Goal: Check status: Check status

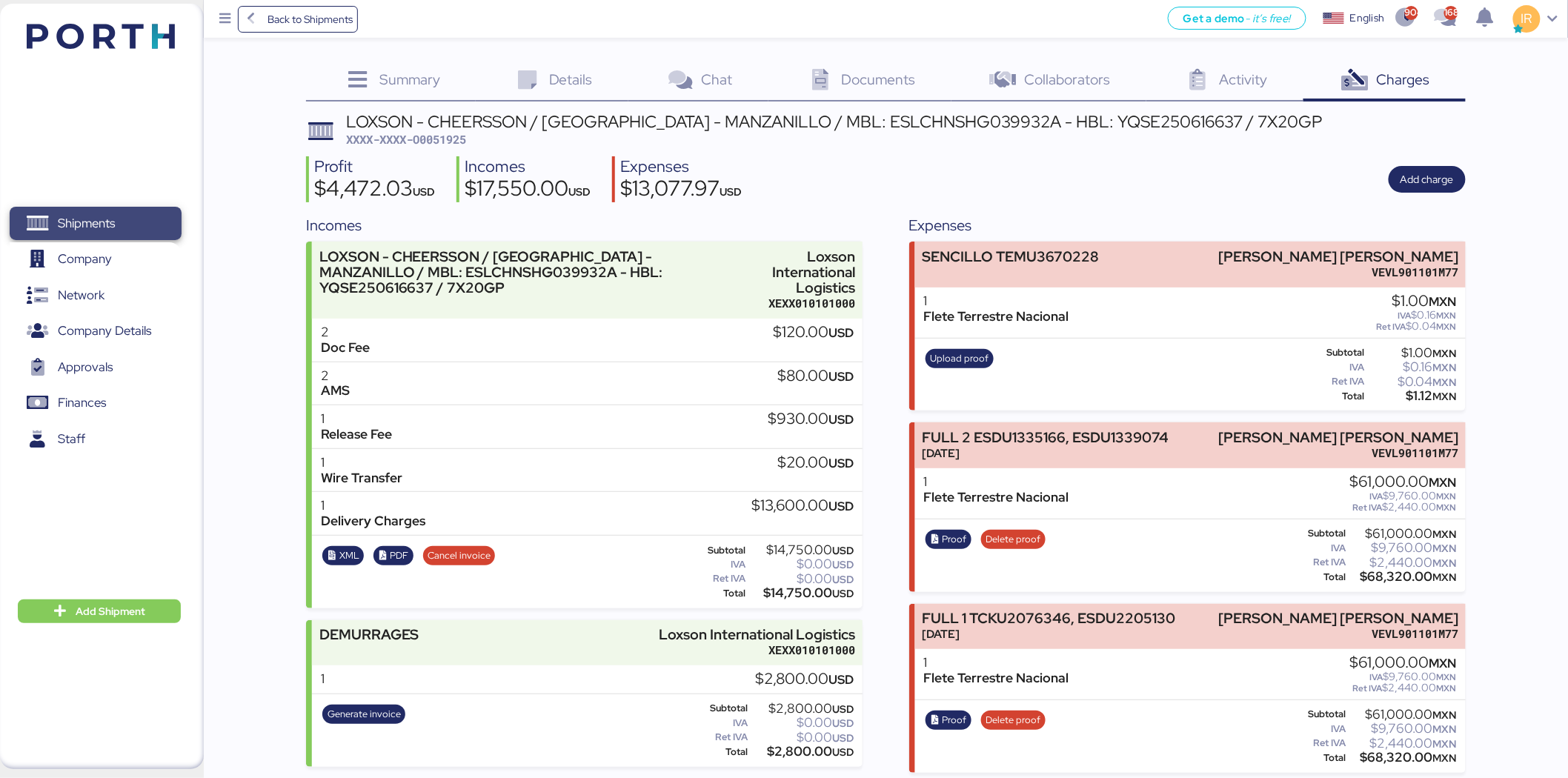
click at [106, 215] on span "Shipments" at bounding box center [86, 223] width 57 height 21
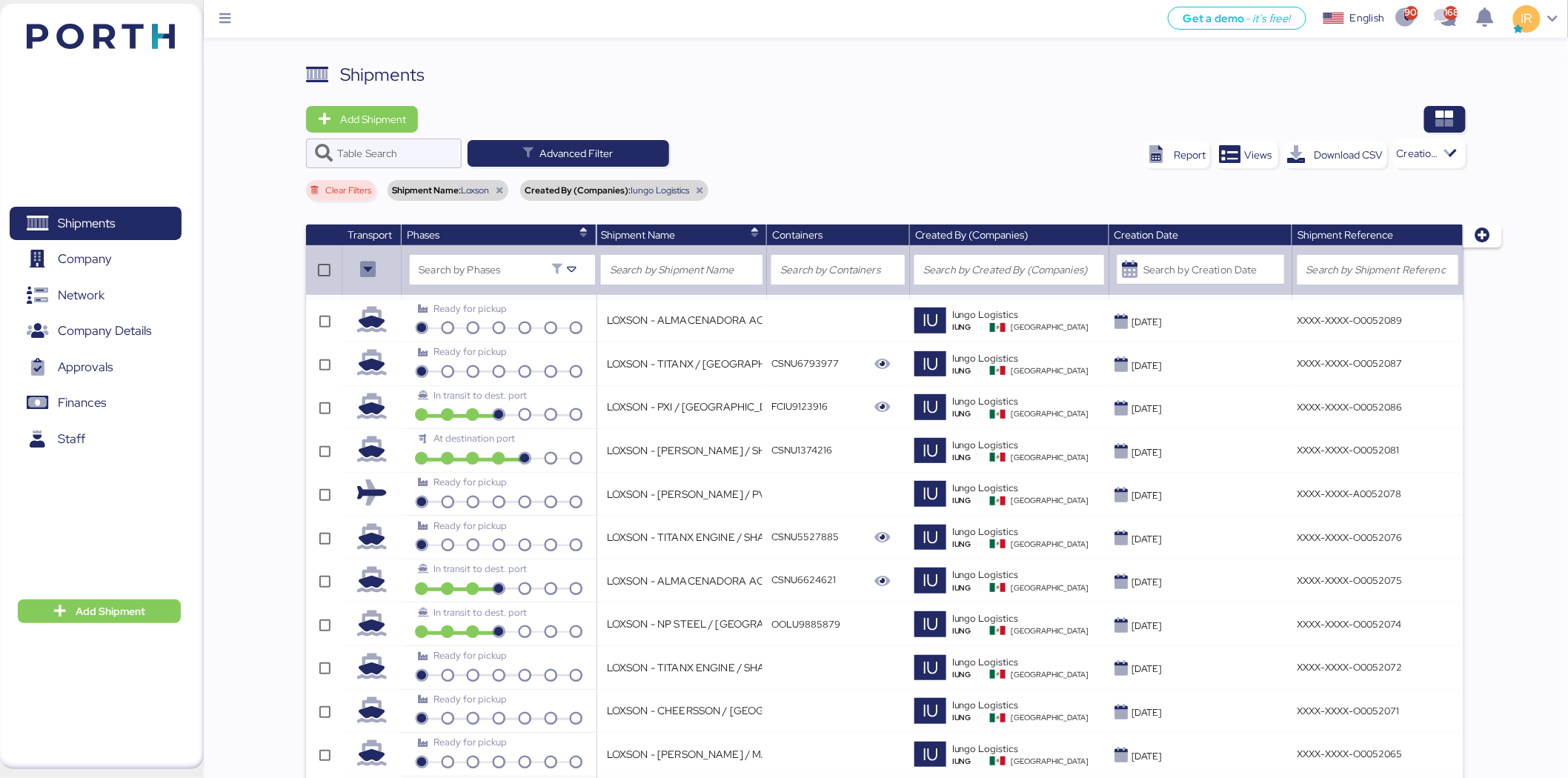
click at [497, 193] on icon at bounding box center [499, 190] width 9 height 9
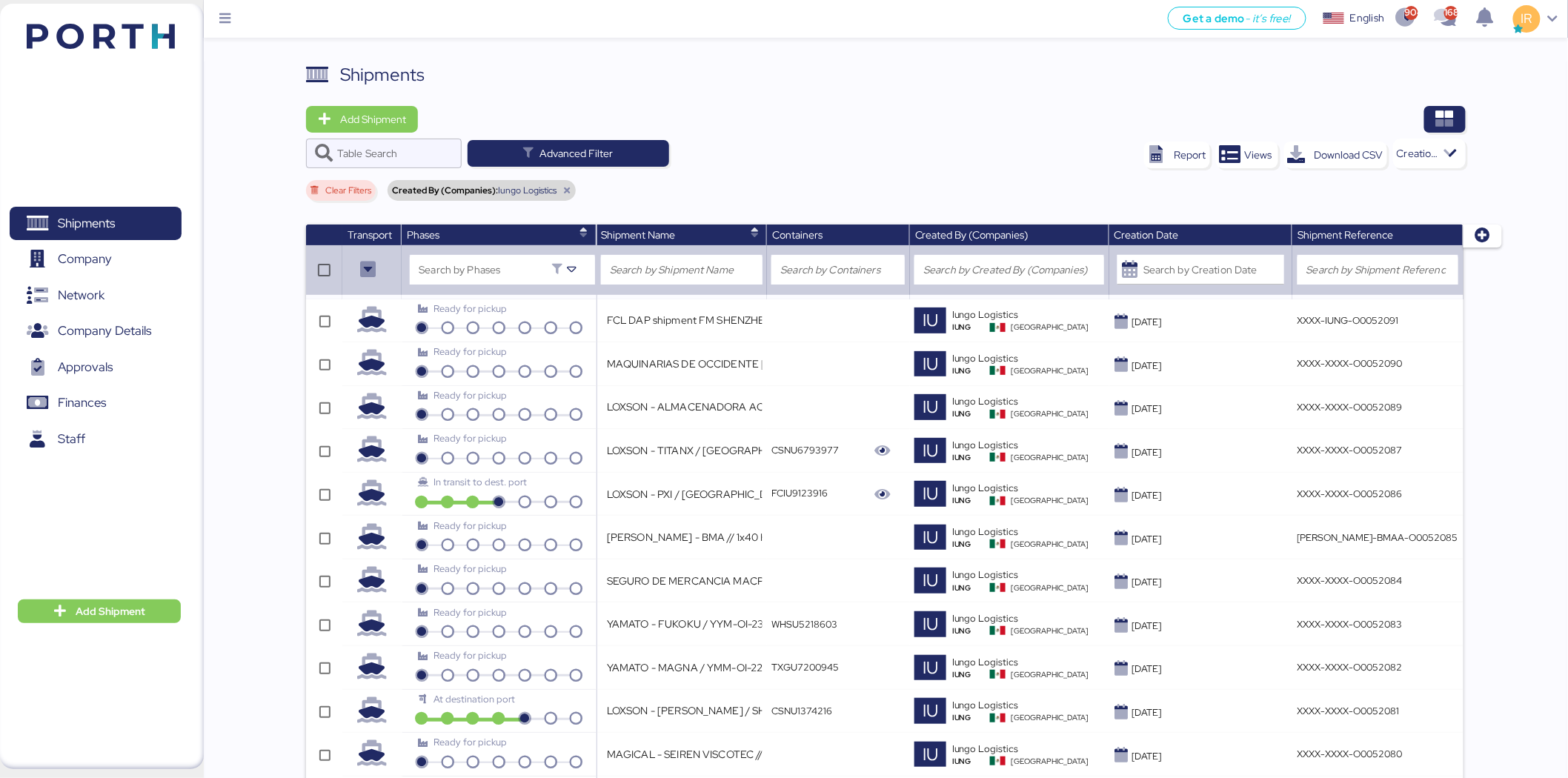
scroll to position [3277, 0]
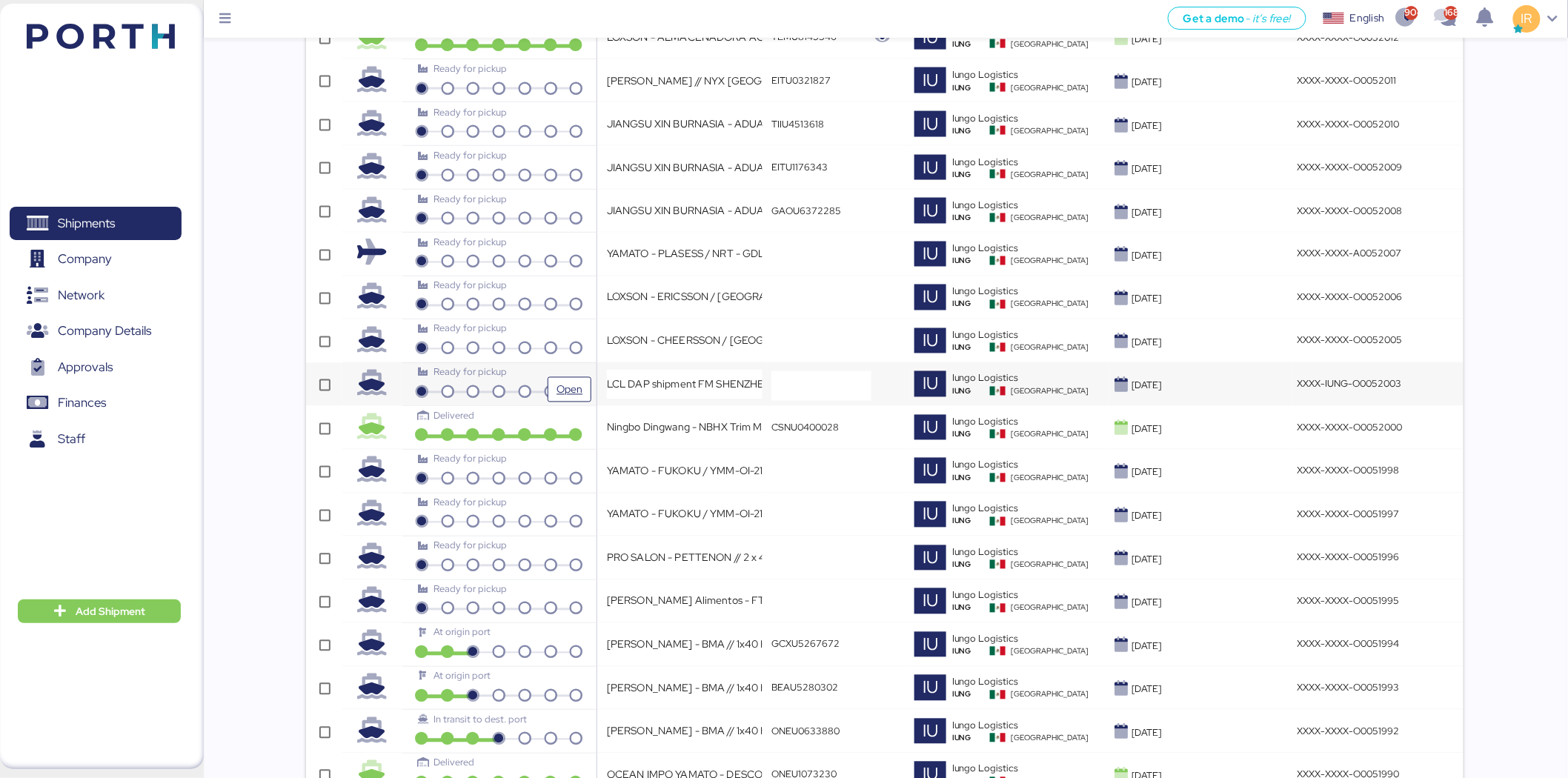
click at [542, 376] on div "Ready for pickup" at bounding box center [498, 372] width 162 height 14
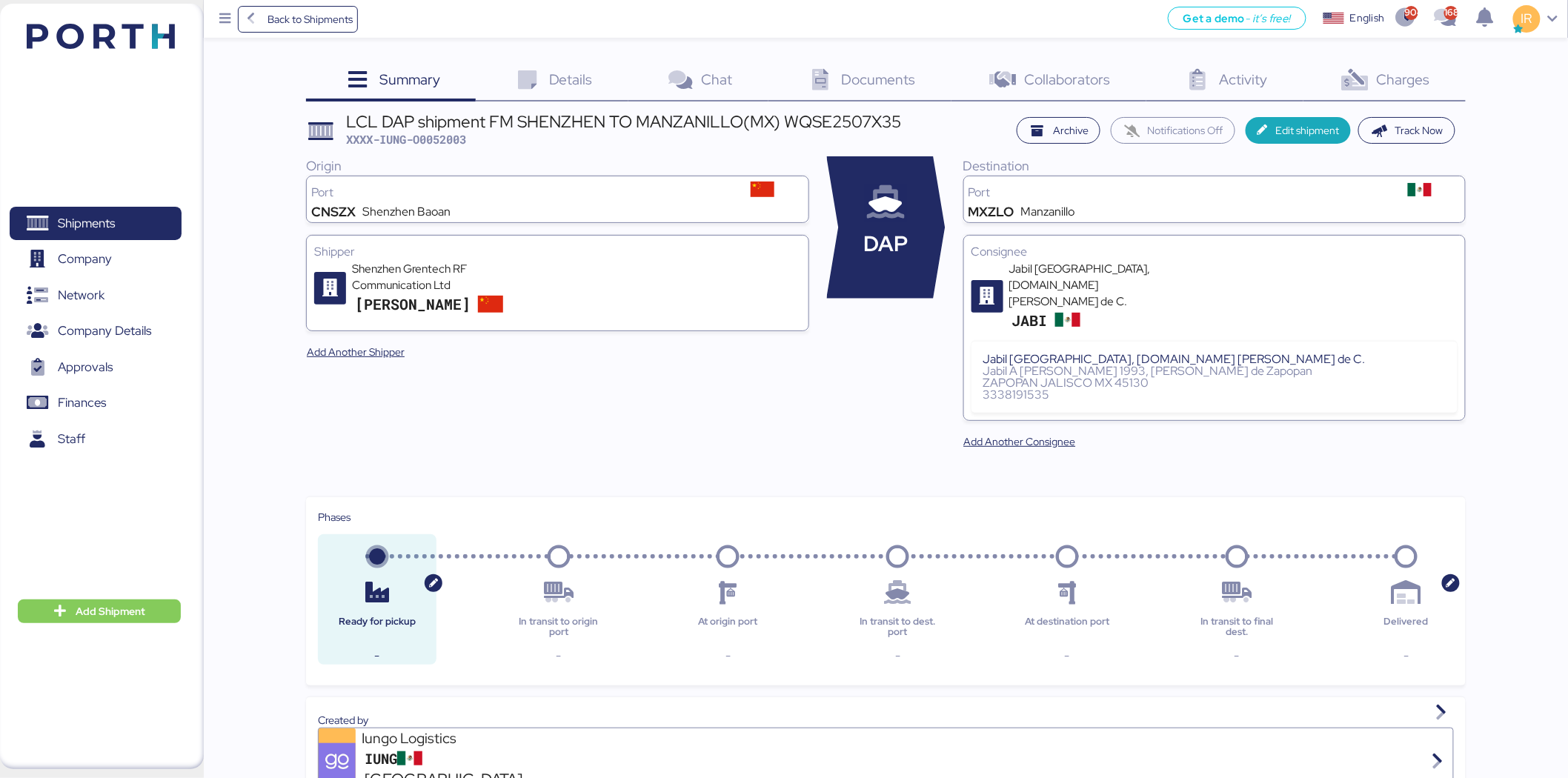
click at [549, 80] on span "Details" at bounding box center [570, 79] width 43 height 19
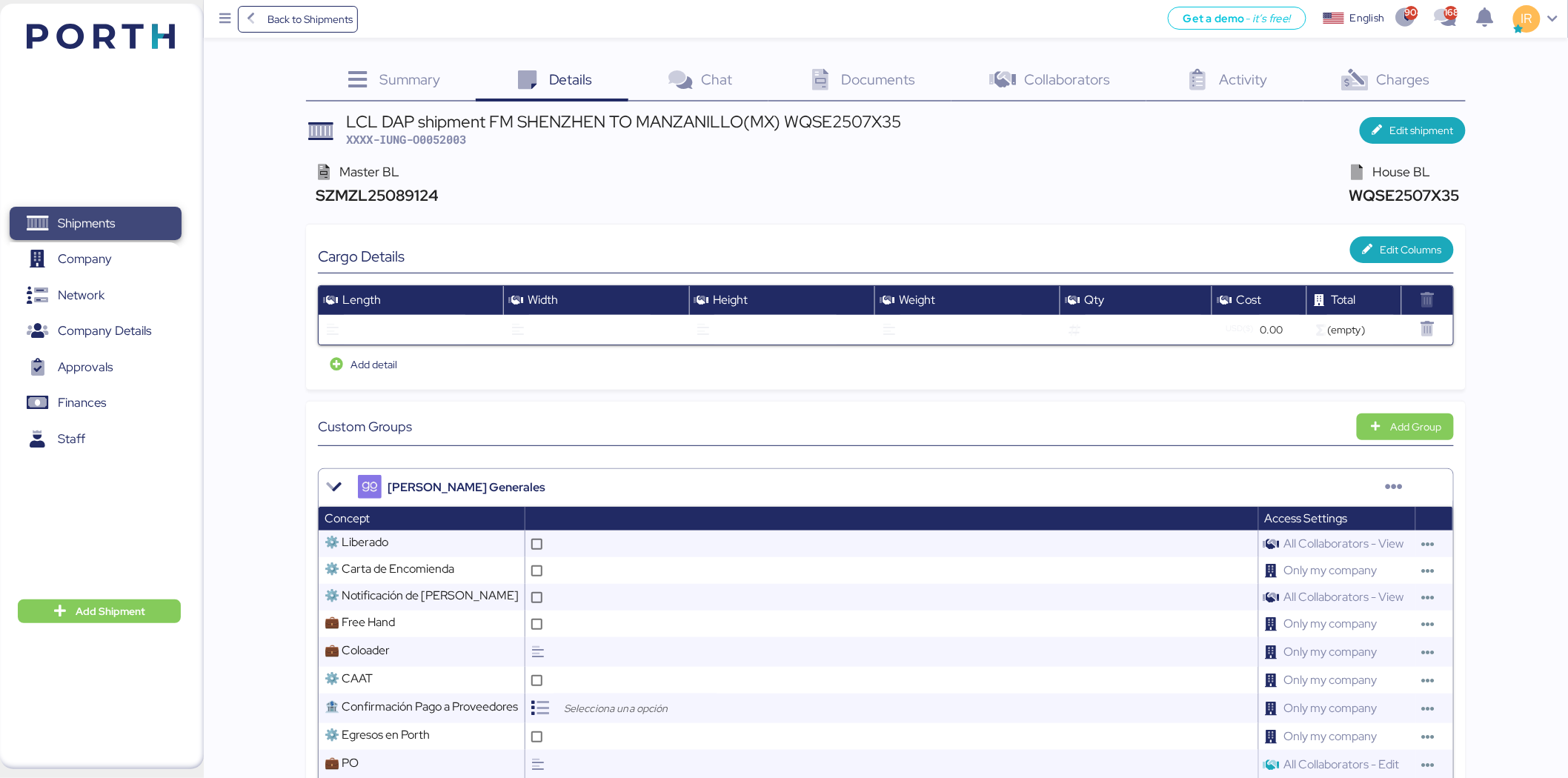
click at [142, 227] on span "Shipments" at bounding box center [95, 223] width 159 height 21
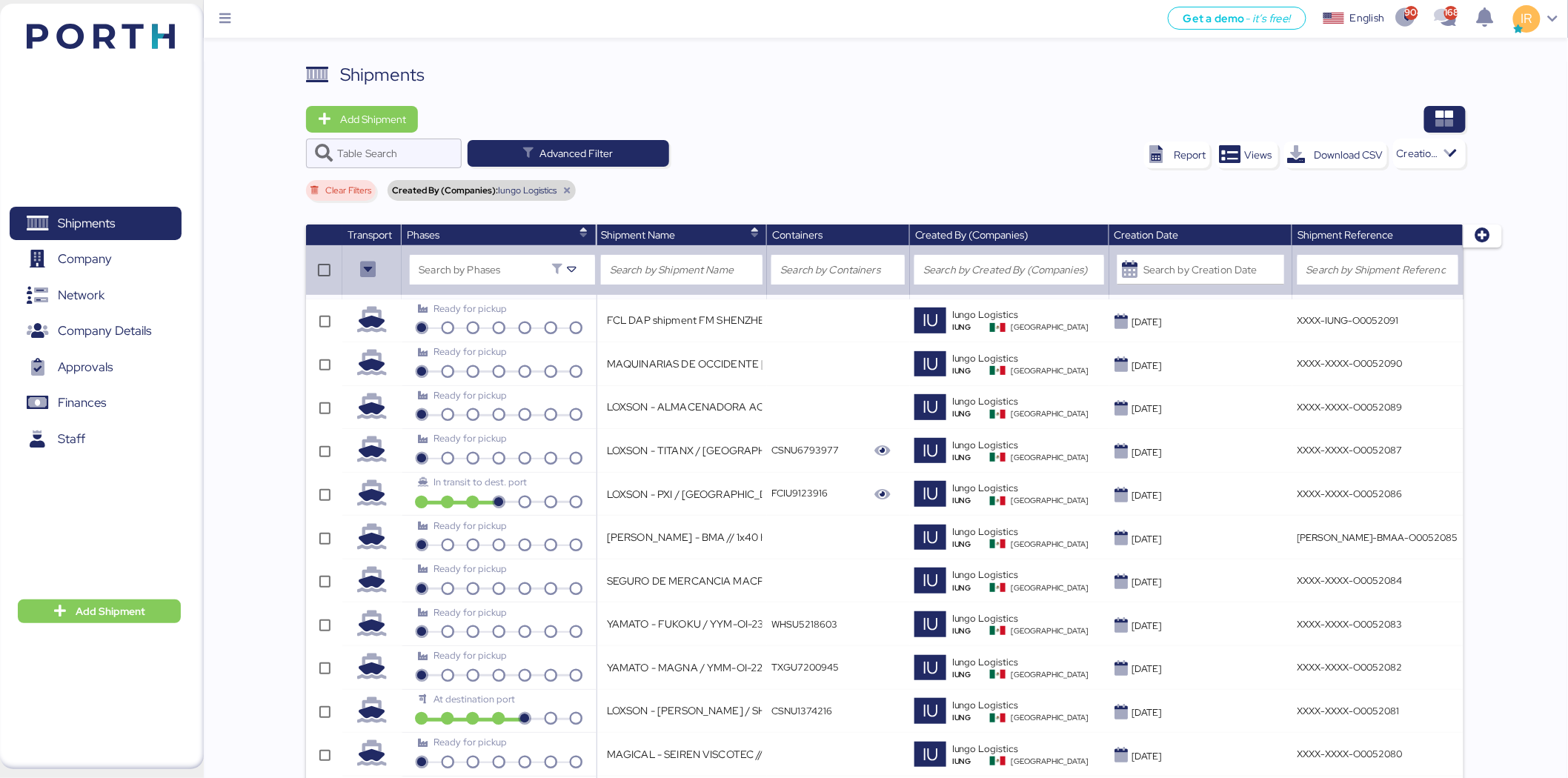
scroll to position [408, 0]
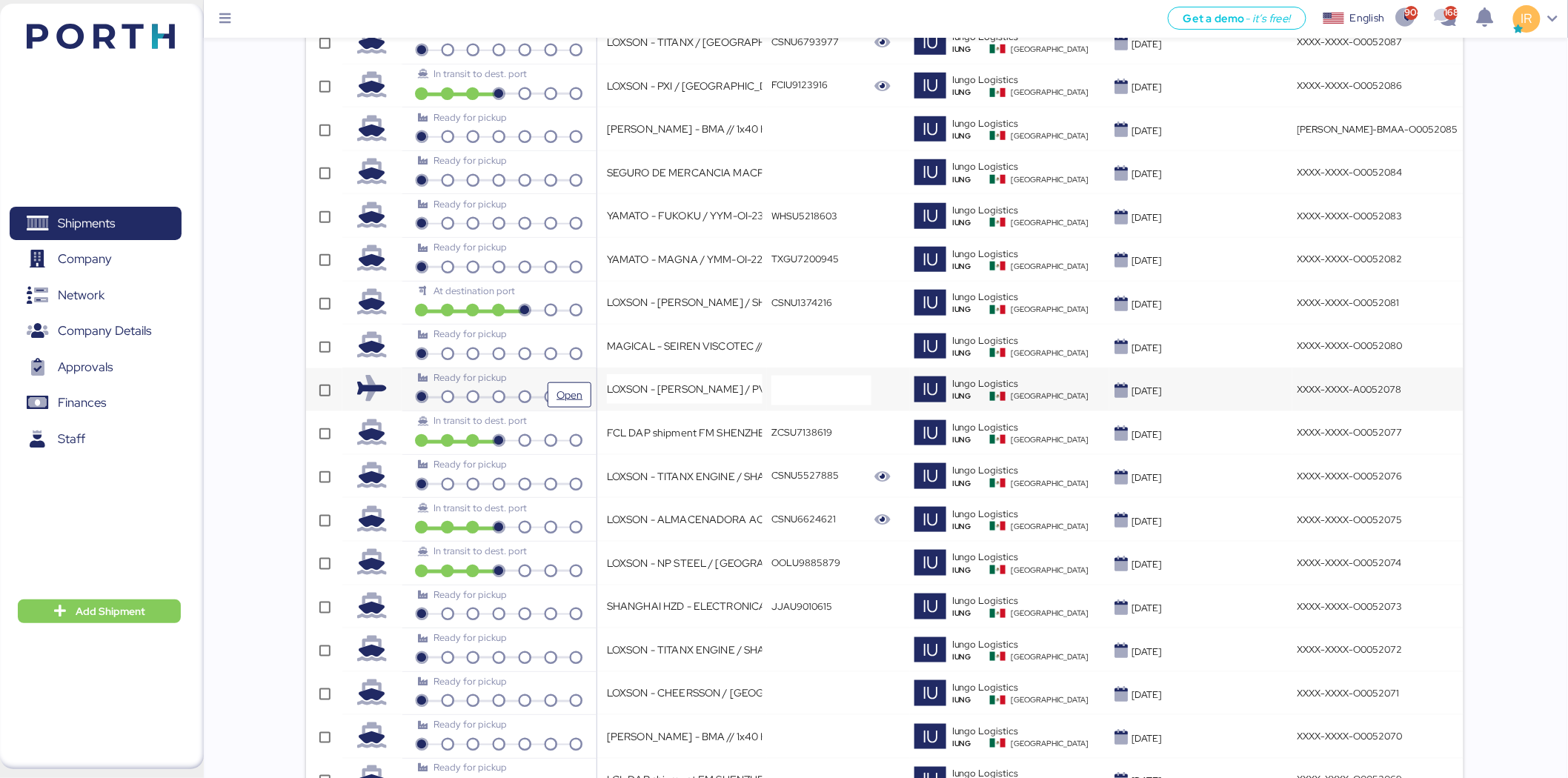
click at [538, 379] on div "Ready for pickup" at bounding box center [498, 378] width 162 height 14
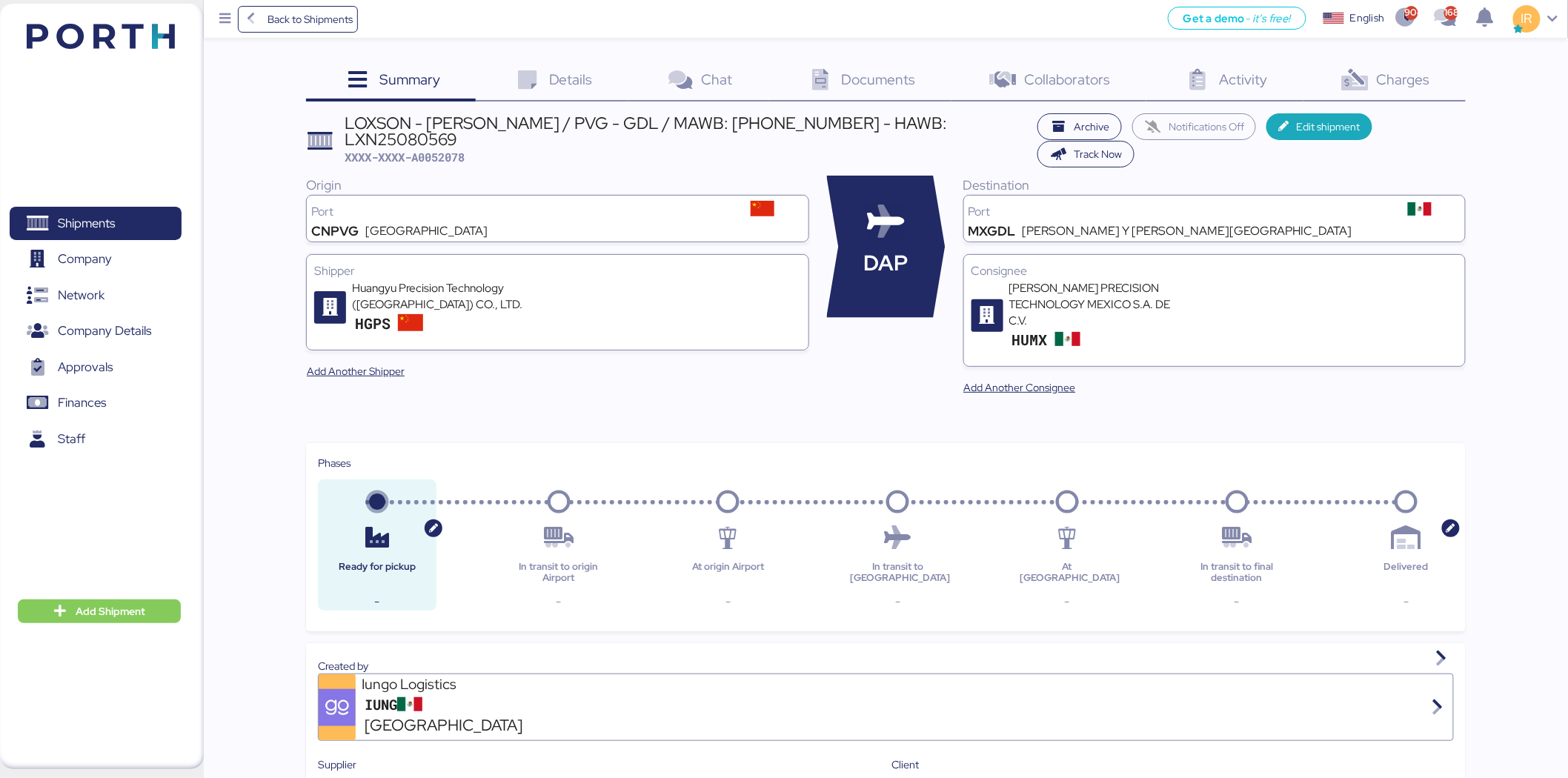
click at [1374, 91] on div "Charges 0" at bounding box center [1384, 81] width 162 height 40
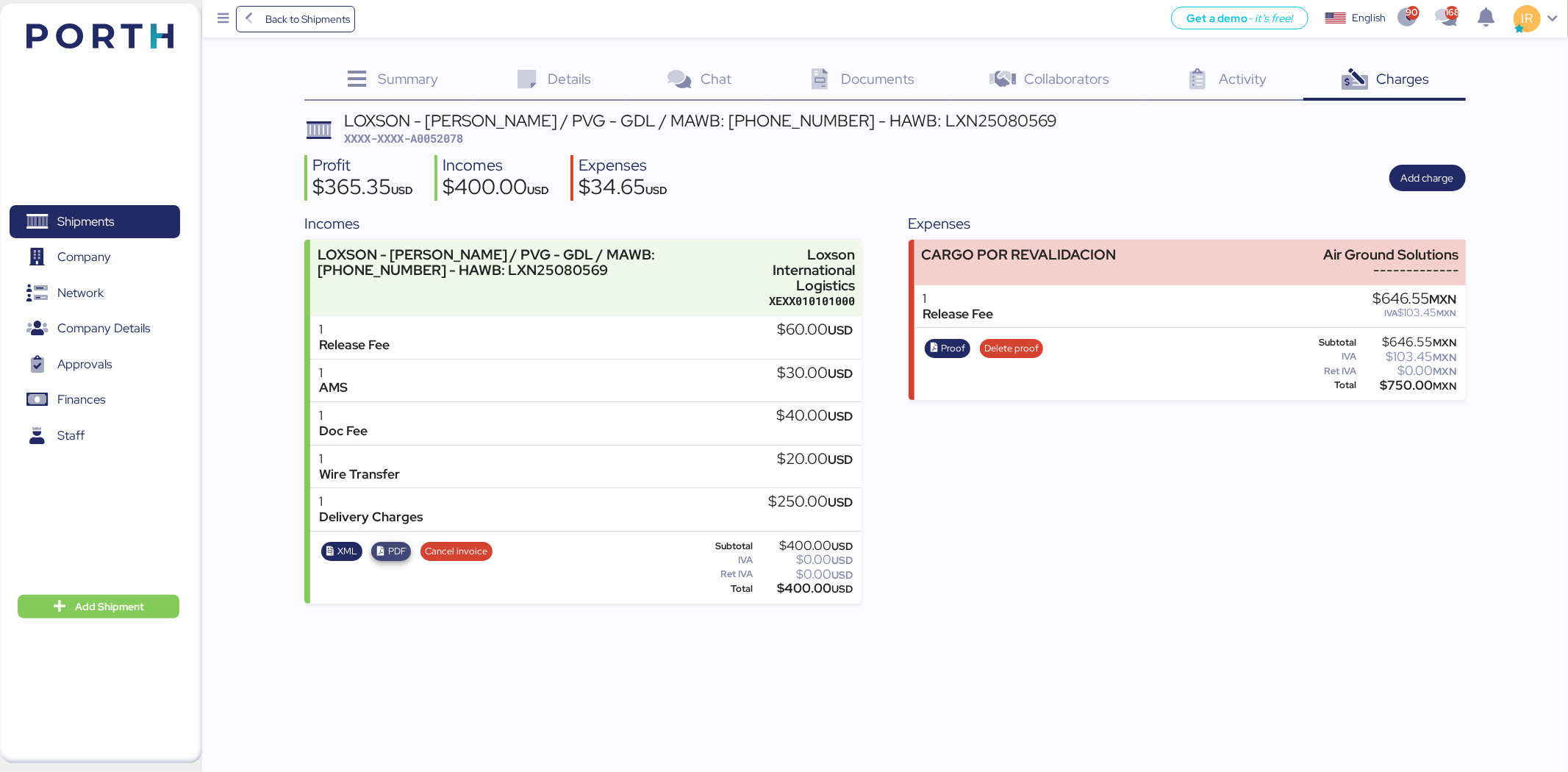
click at [390, 544] on span "PDF" at bounding box center [396, 551] width 18 height 16
